Goal: Use online tool/utility: Utilize a website feature to perform a specific function

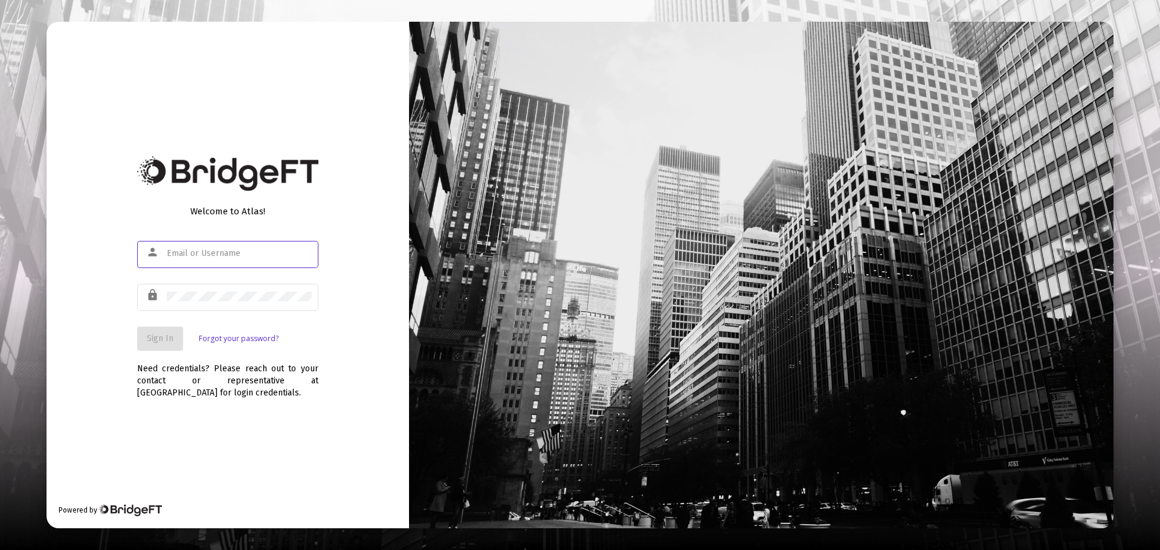
click at [242, 245] on div at bounding box center [239, 254] width 145 height 30
click at [233, 245] on div at bounding box center [239, 254] width 145 height 30
click at [232, 258] on input "text" at bounding box center [239, 254] width 145 height 10
click at [221, 260] on div at bounding box center [239, 254] width 145 height 30
type input "[PERSON_NAME][EMAIL_ADDRESS][DOMAIN_NAME]"
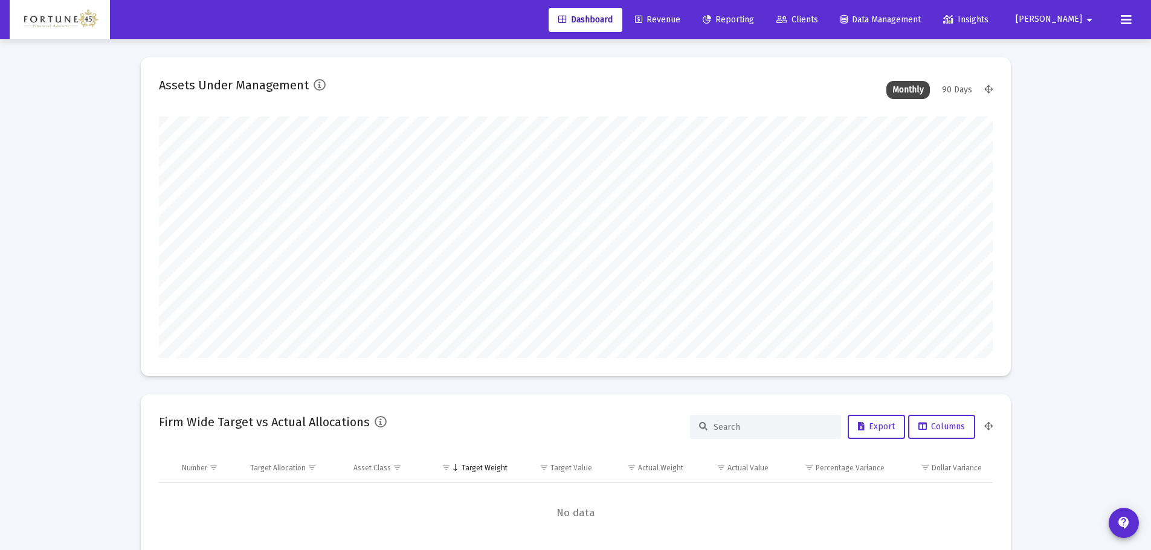
scroll to position [242, 449]
type input "[DATE]"
click at [754, 23] on span "Reporting" at bounding box center [727, 19] width 51 height 10
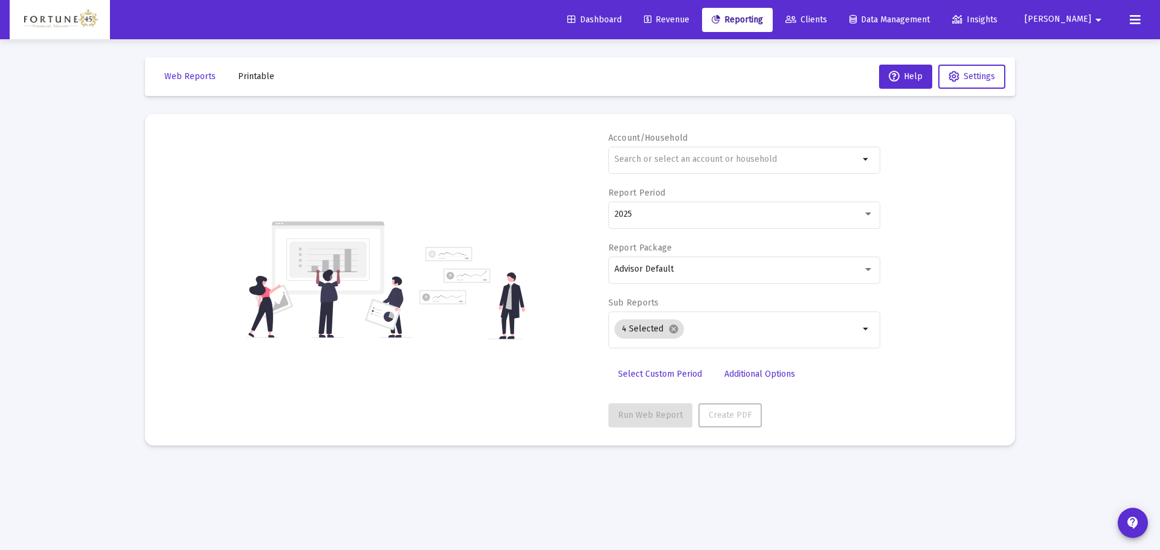
click at [622, 18] on span "Dashboard" at bounding box center [594, 19] width 54 height 10
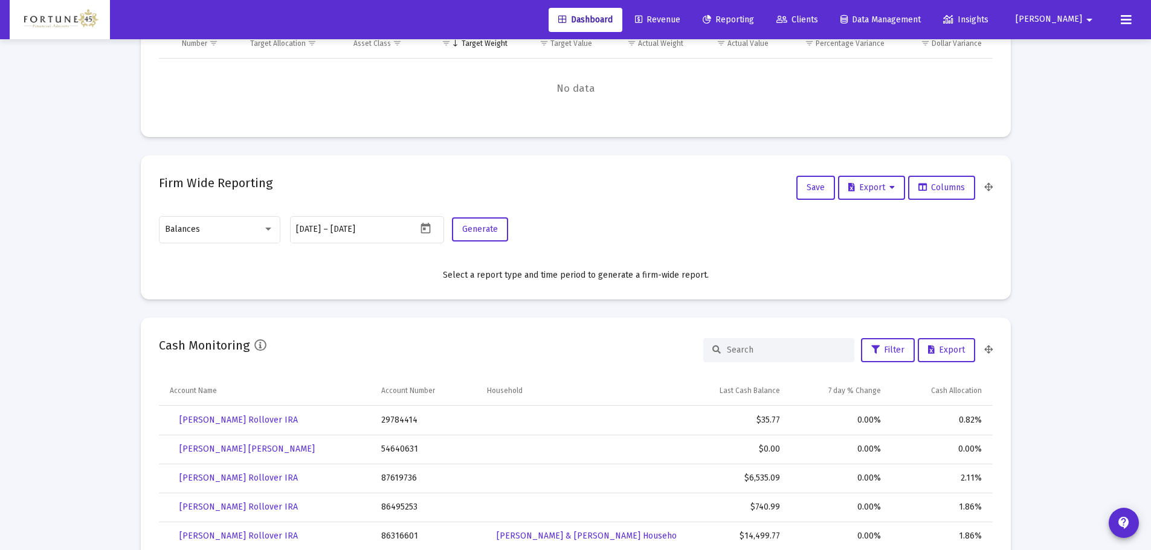
scroll to position [254, 0]
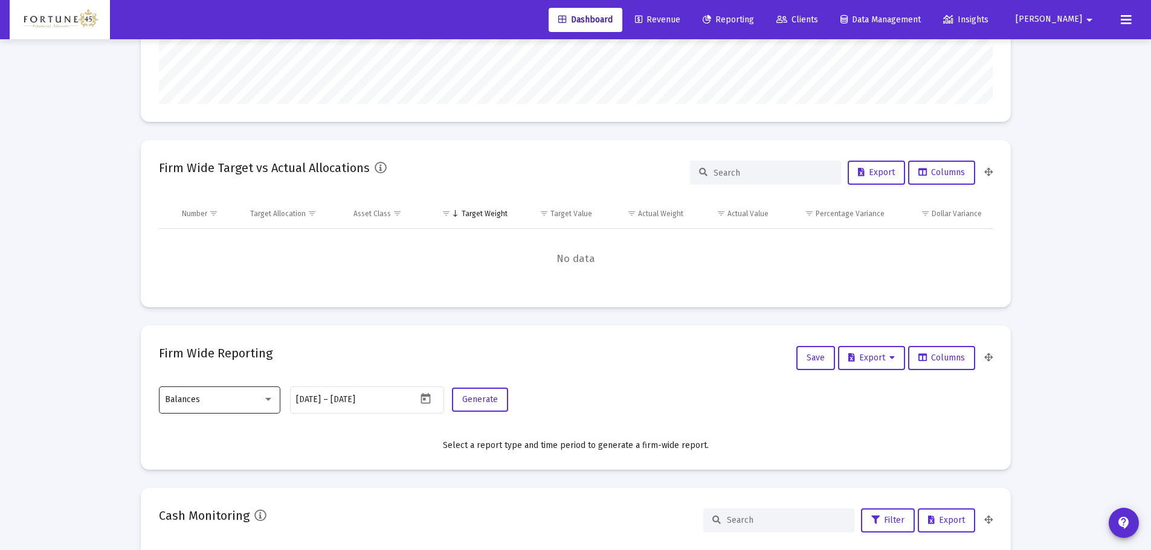
click at [209, 402] on div "Balances" at bounding box center [214, 400] width 98 height 10
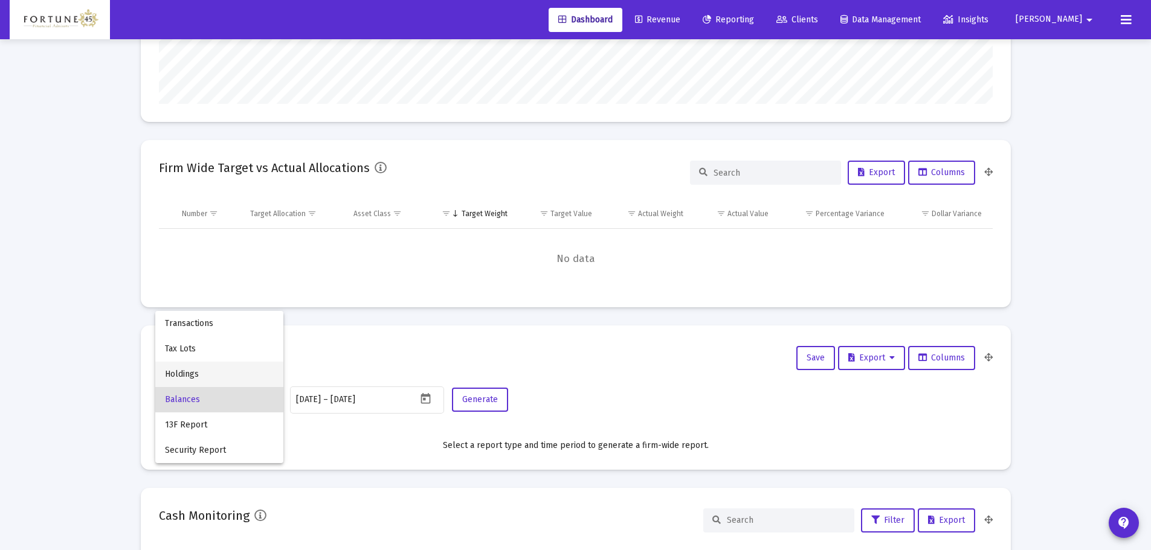
click at [213, 368] on span "Holdings" at bounding box center [219, 374] width 109 height 25
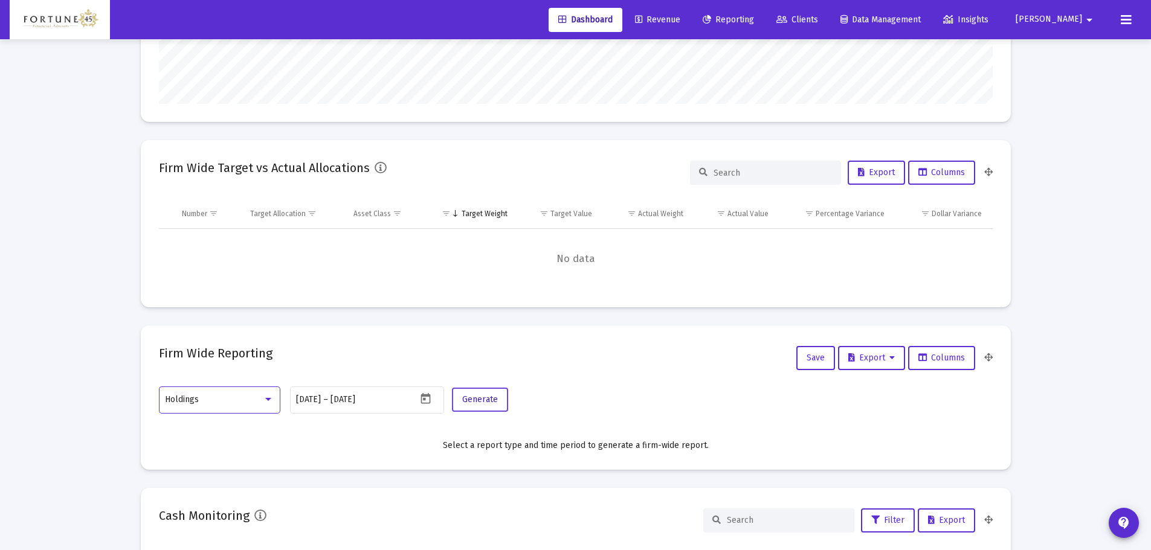
click at [484, 400] on span "Generate" at bounding box center [480, 399] width 36 height 10
click at [455, 396] on button "Generate" at bounding box center [480, 400] width 56 height 24
click at [514, 401] on div "Holdings [DATE] [DATE] – [DATE] Generate" at bounding box center [576, 406] width 834 height 43
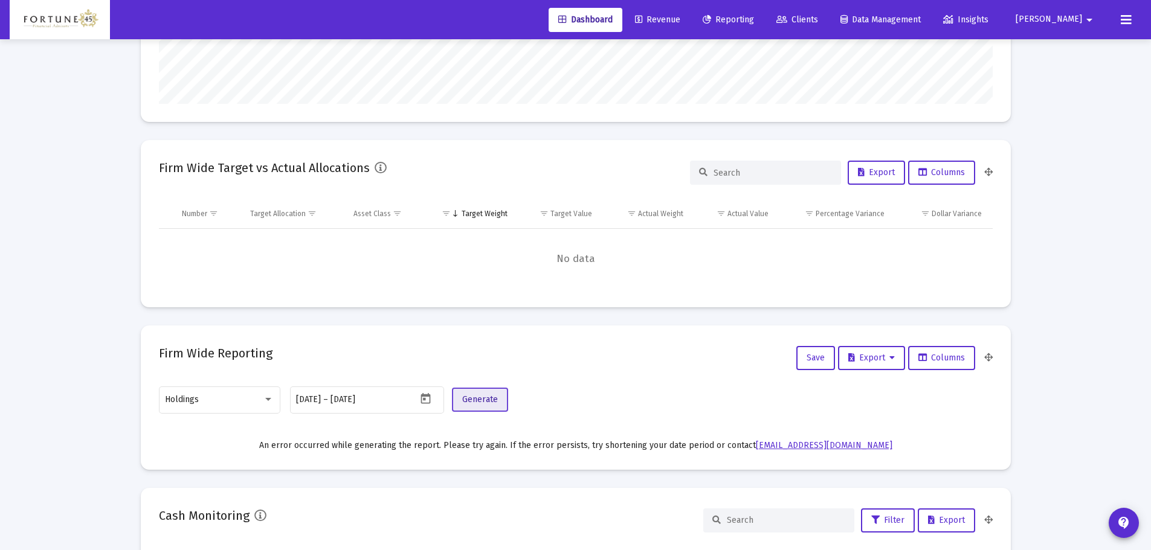
click at [502, 398] on button "Generate" at bounding box center [480, 400] width 56 height 24
